Goal: Transaction & Acquisition: Download file/media

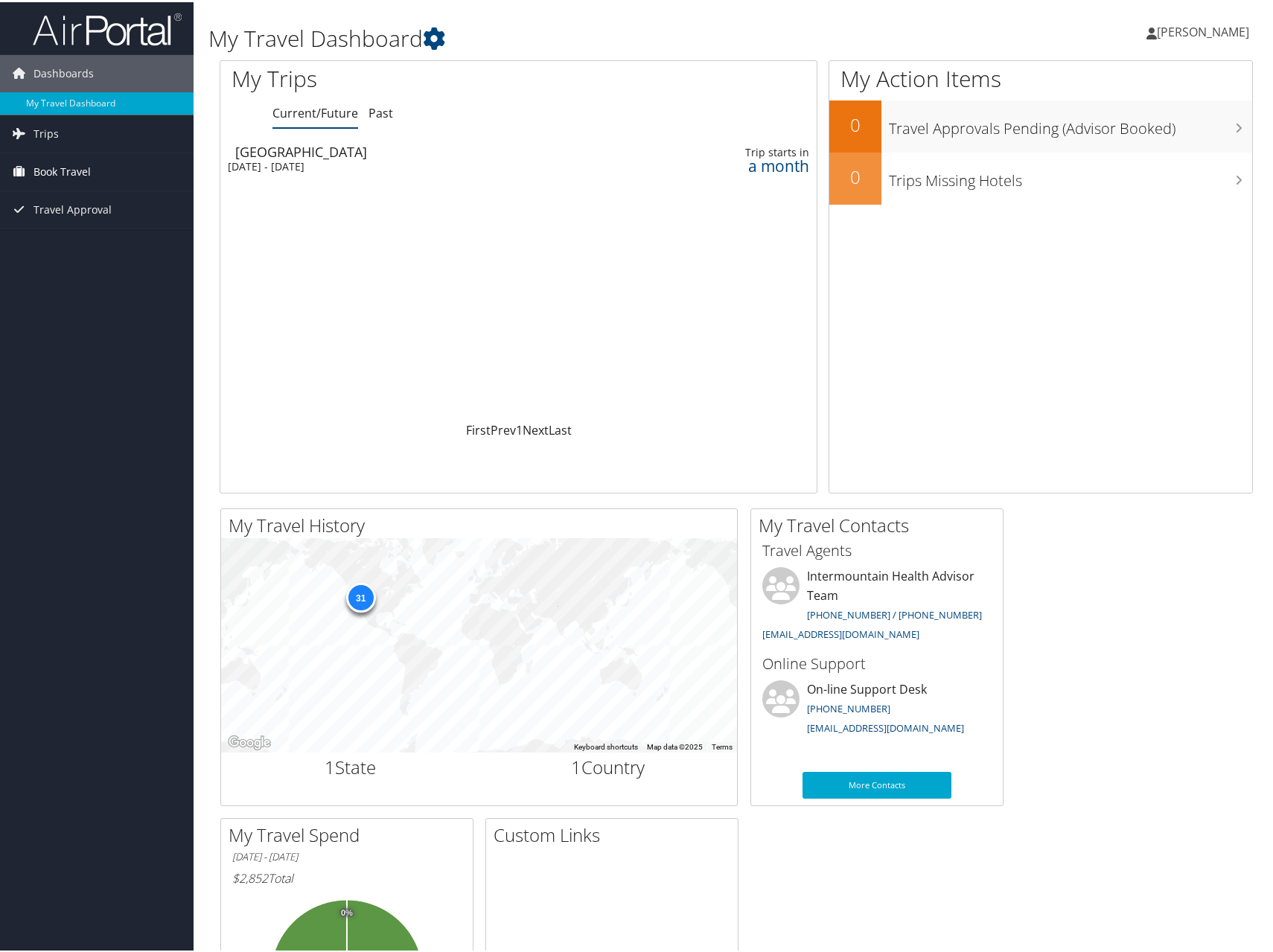
click at [116, 171] on link "Book Travel" at bounding box center [97, 170] width 194 height 38
click at [76, 128] on link "Trips" at bounding box center [97, 132] width 194 height 38
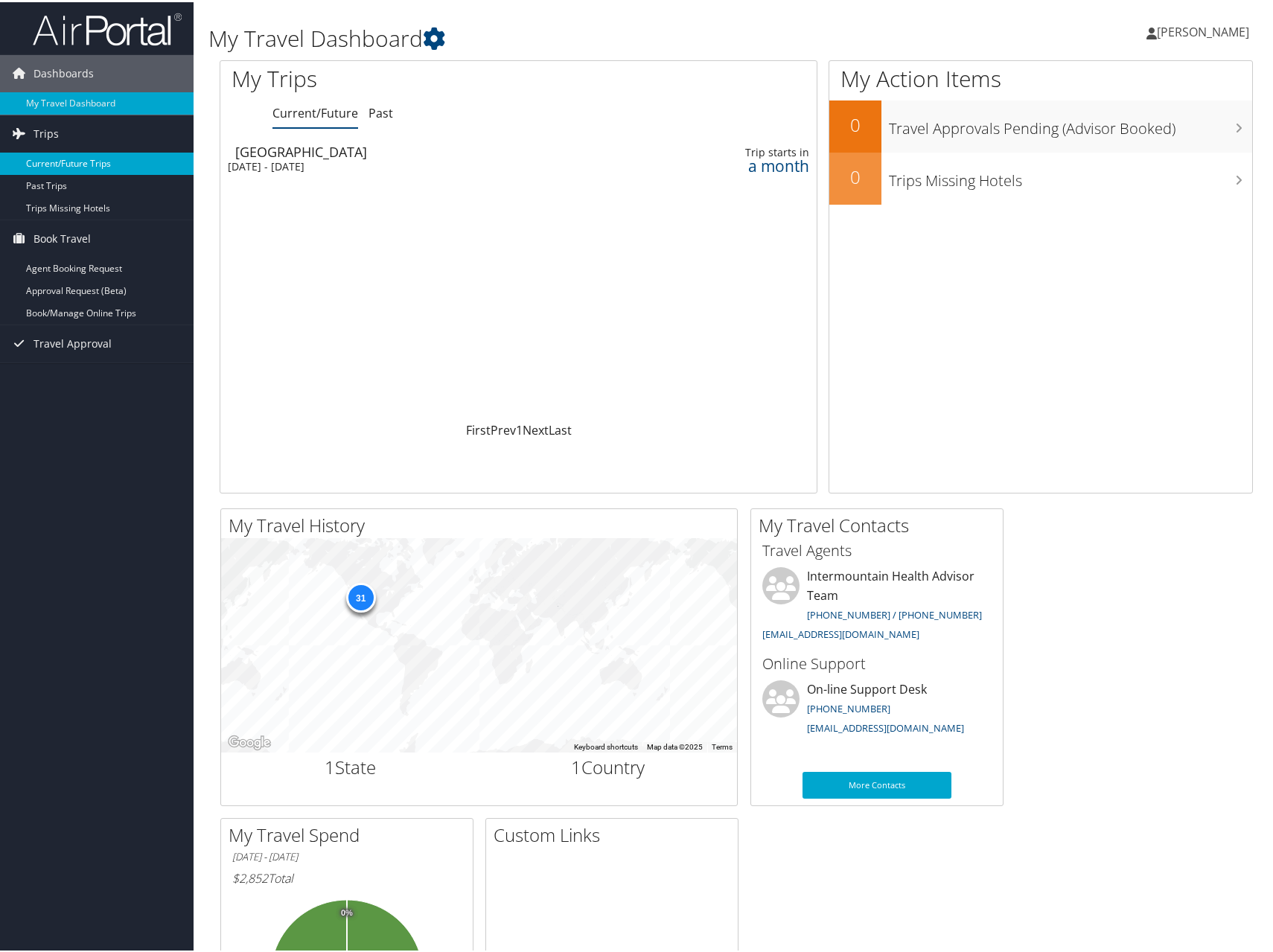
click at [76, 155] on link "Current/Future Trips" at bounding box center [97, 161] width 194 height 22
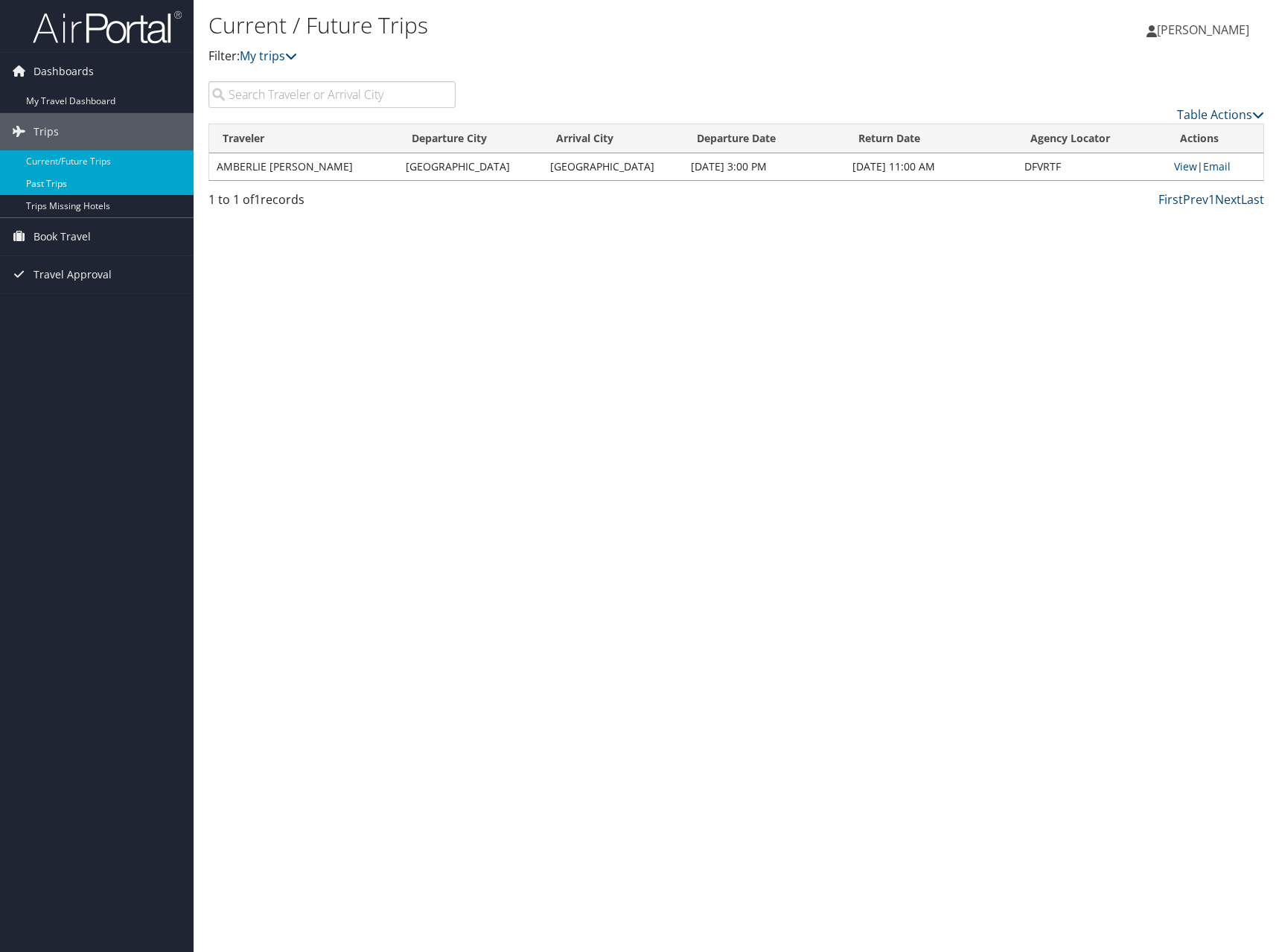
click at [62, 186] on link "Past Trips" at bounding box center [97, 183] width 194 height 22
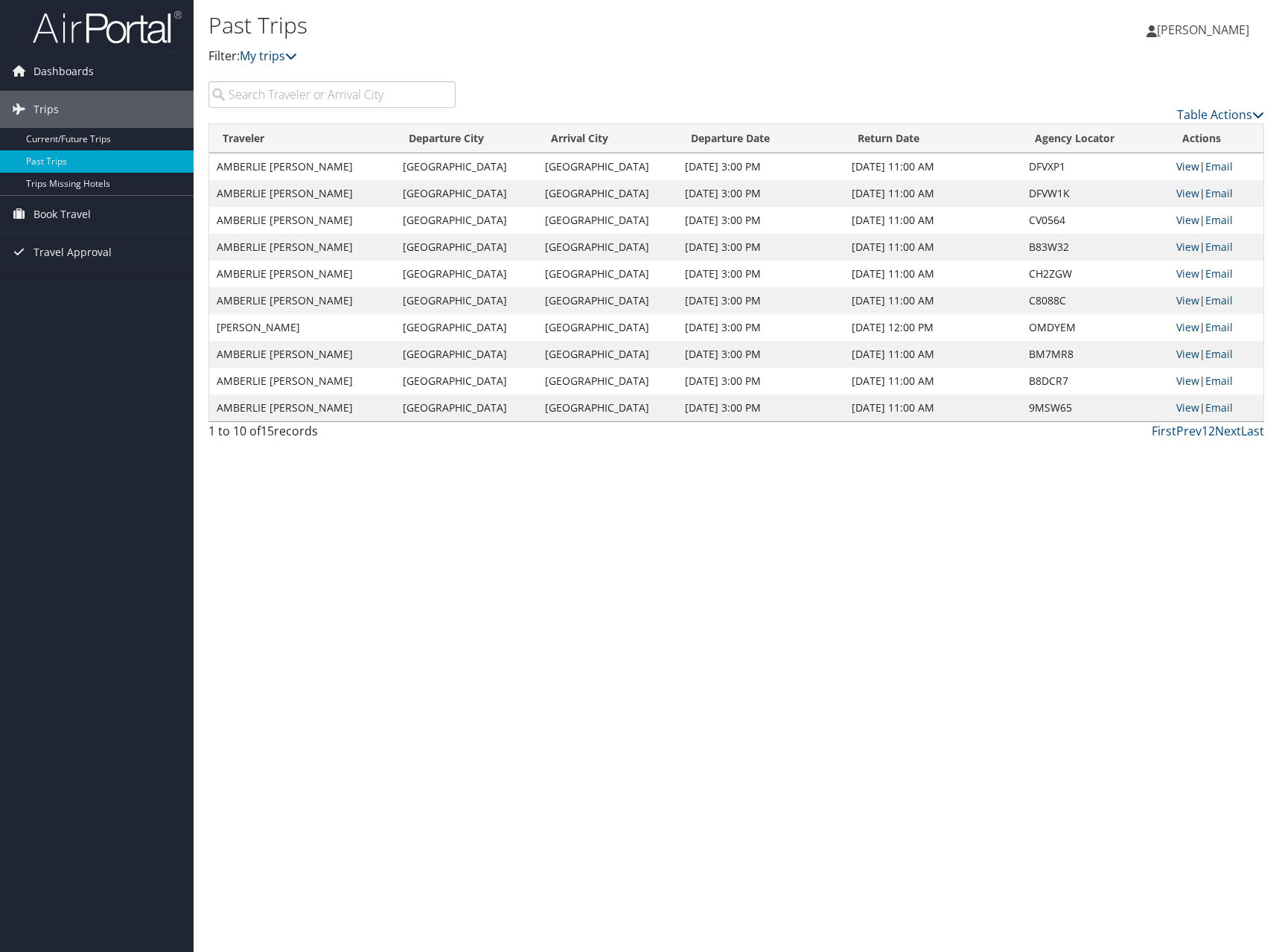
click at [1187, 169] on link "View" at bounding box center [1188, 166] width 23 height 14
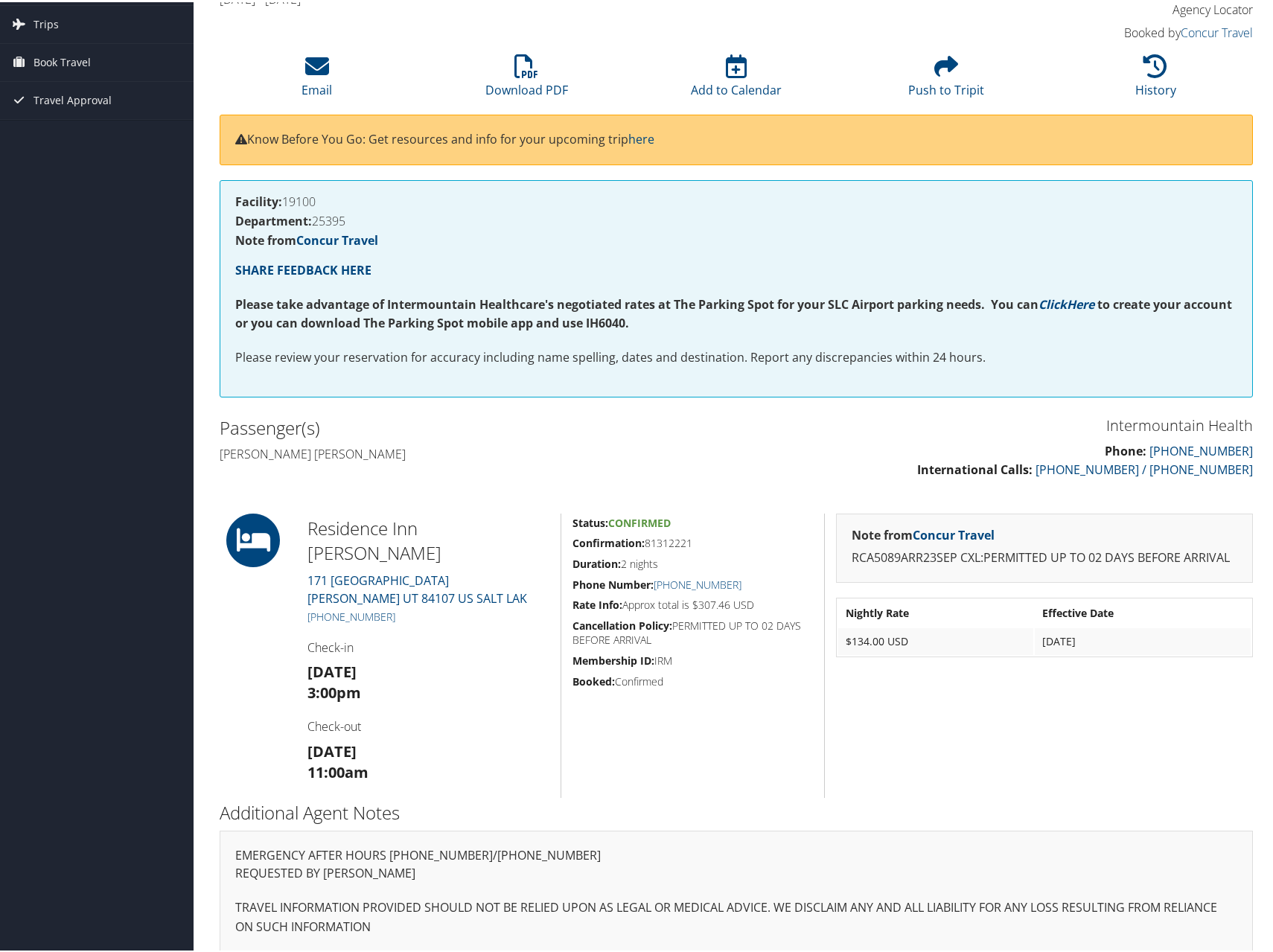
scroll to position [100, 0]
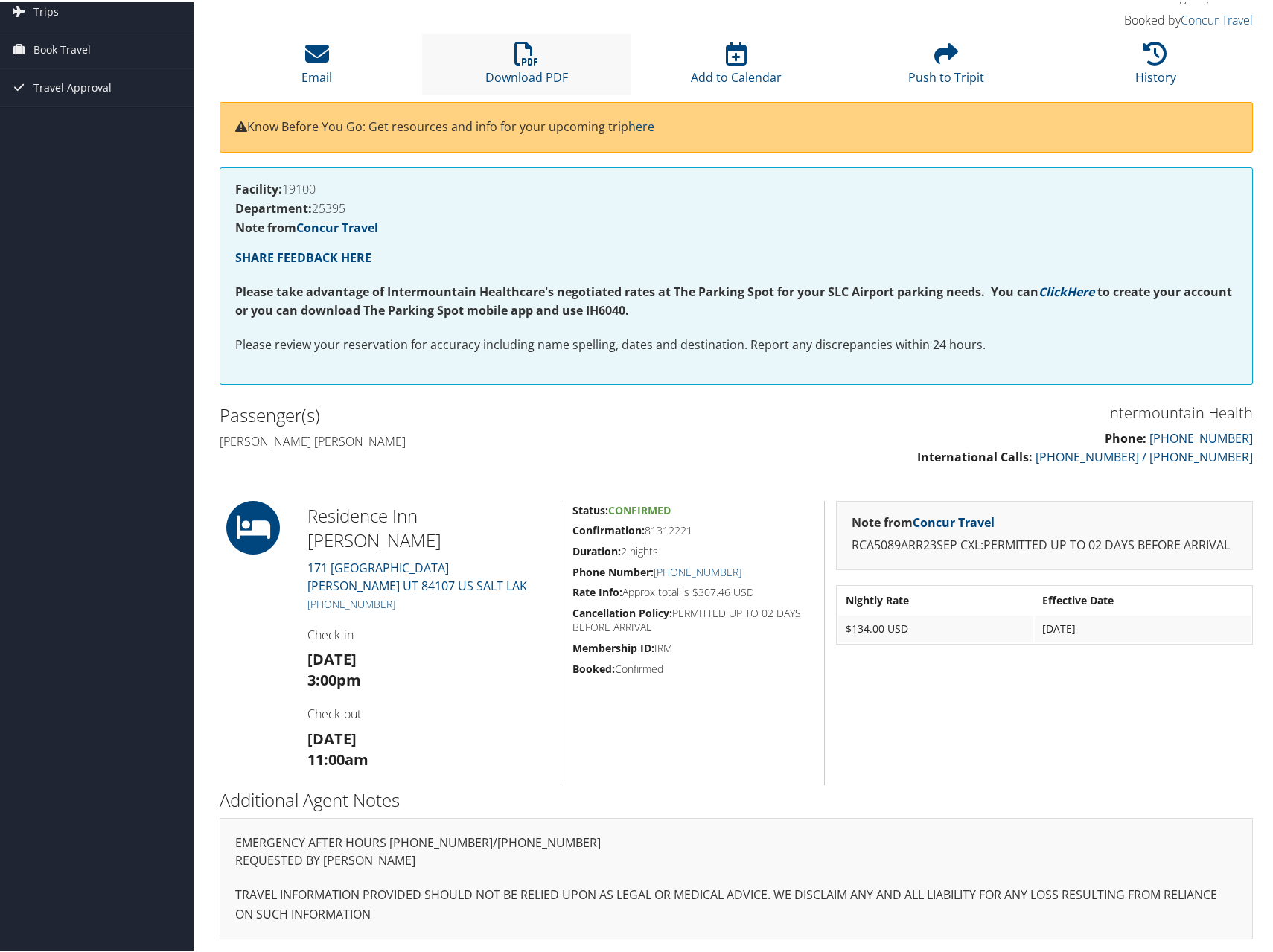
click at [501, 62] on li "Download PDF" at bounding box center [527, 62] width 210 height 61
